Goal: Download file/media

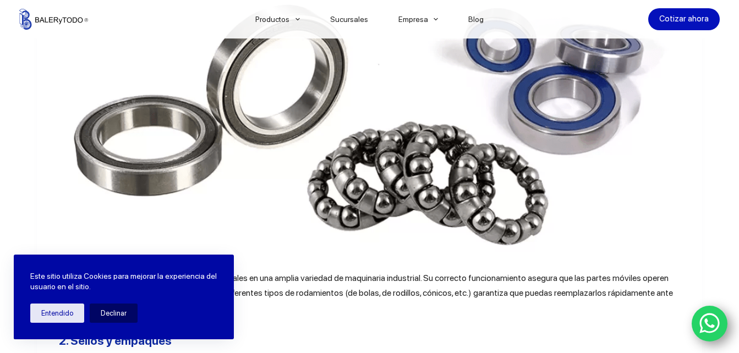
scroll to position [658, 0]
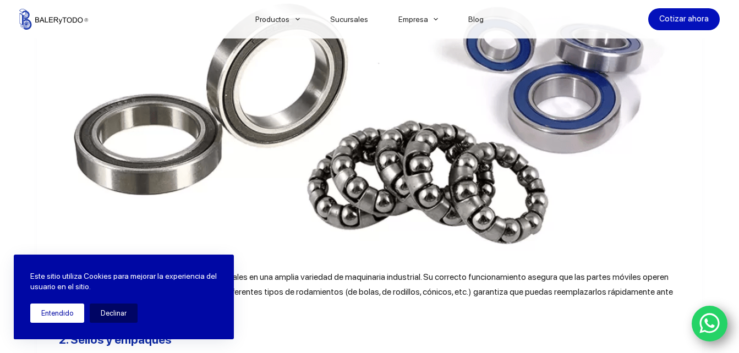
click at [67, 316] on button "Entendido" at bounding box center [57, 313] width 54 height 19
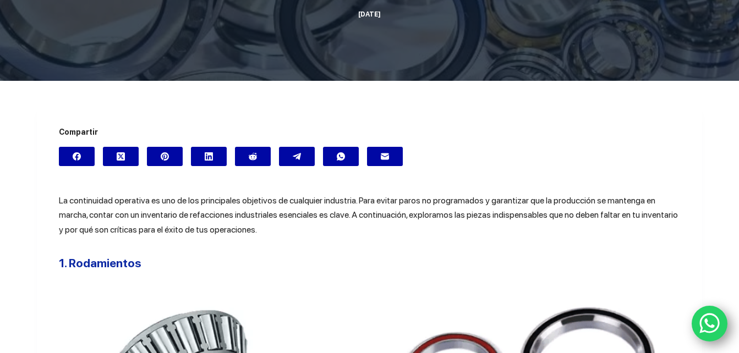
scroll to position [0, 0]
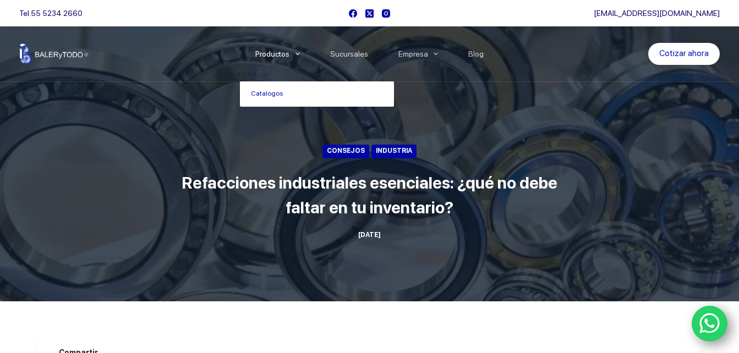
click at [300, 52] on icon "Menu Principal" at bounding box center [297, 54] width 4 height 4
click at [273, 89] on link "Catalogos" at bounding box center [317, 93] width 154 height 25
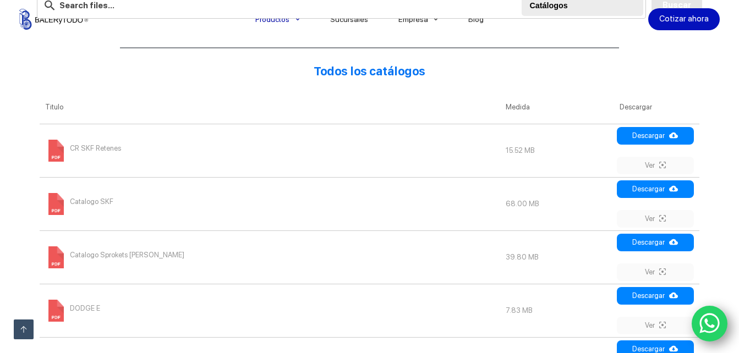
scroll to position [426, 0]
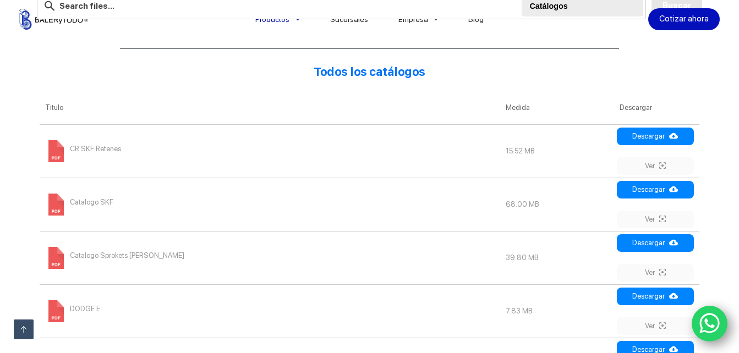
click at [90, 151] on span "CR SKF Retenes" at bounding box center [95, 149] width 51 height 18
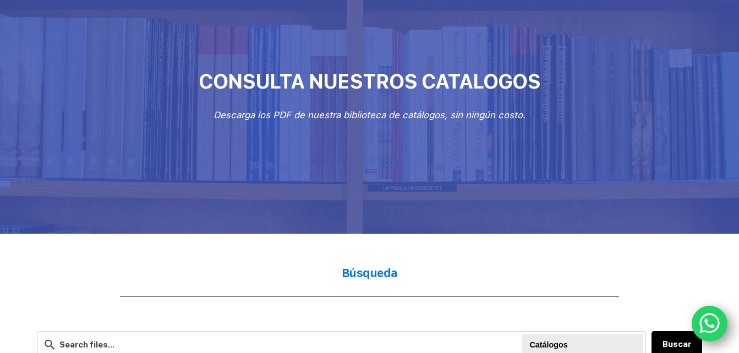
scroll to position [0, 0]
